Goal: Task Accomplishment & Management: Manage account settings

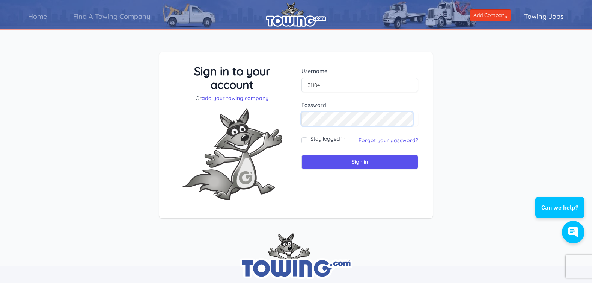
click at [283, 128] on div "Sign in to your account Or add your towing company Username 31104 Password Sign…" at bounding box center [296, 135] width 256 height 142
click at [306, 141] on input "Stay logged in" at bounding box center [305, 140] width 6 height 6
checkbox input "true"
click at [341, 162] on input "Sign in" at bounding box center [360, 161] width 117 height 15
